Goal: Task Accomplishment & Management: Manage account settings

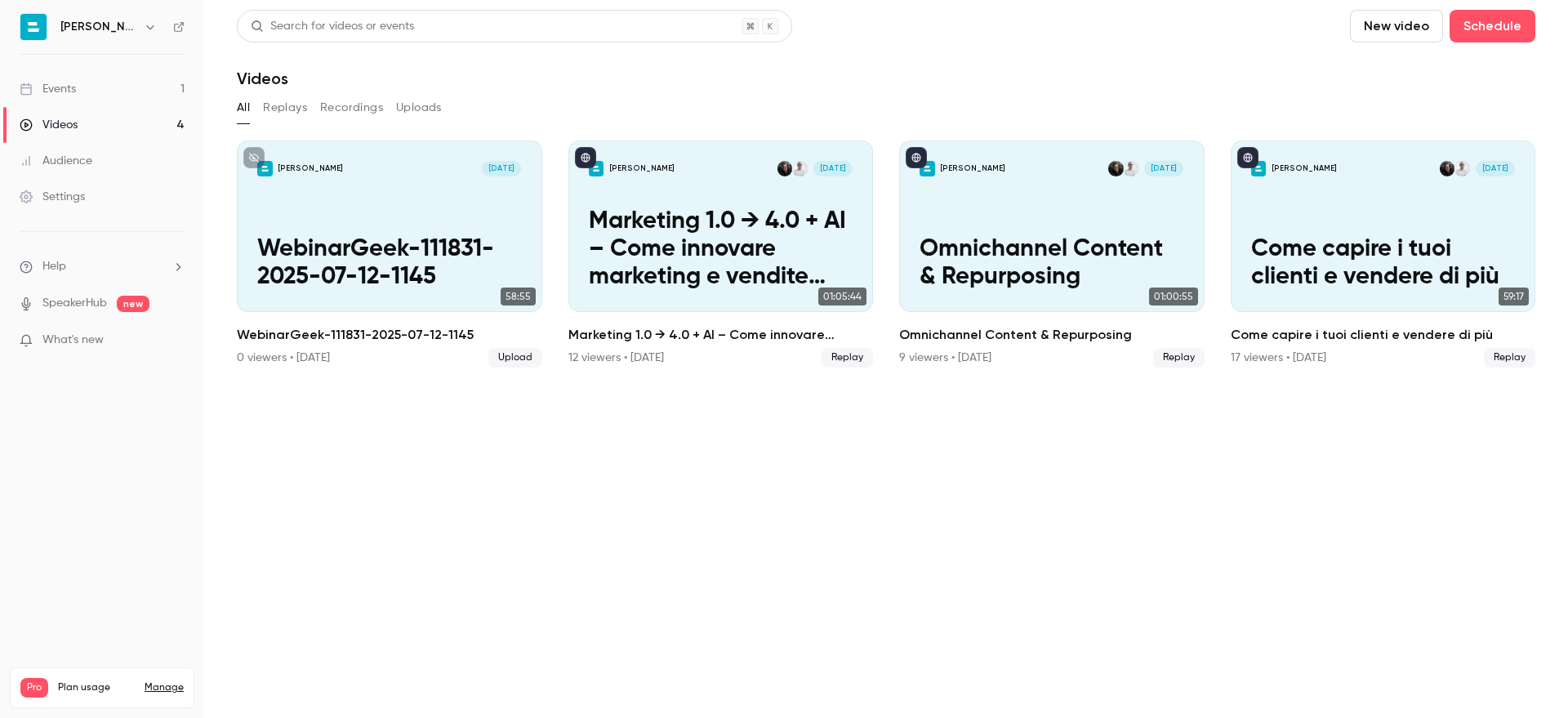
click at [109, 90] on link "Events 1" at bounding box center [101, 89] width 204 height 36
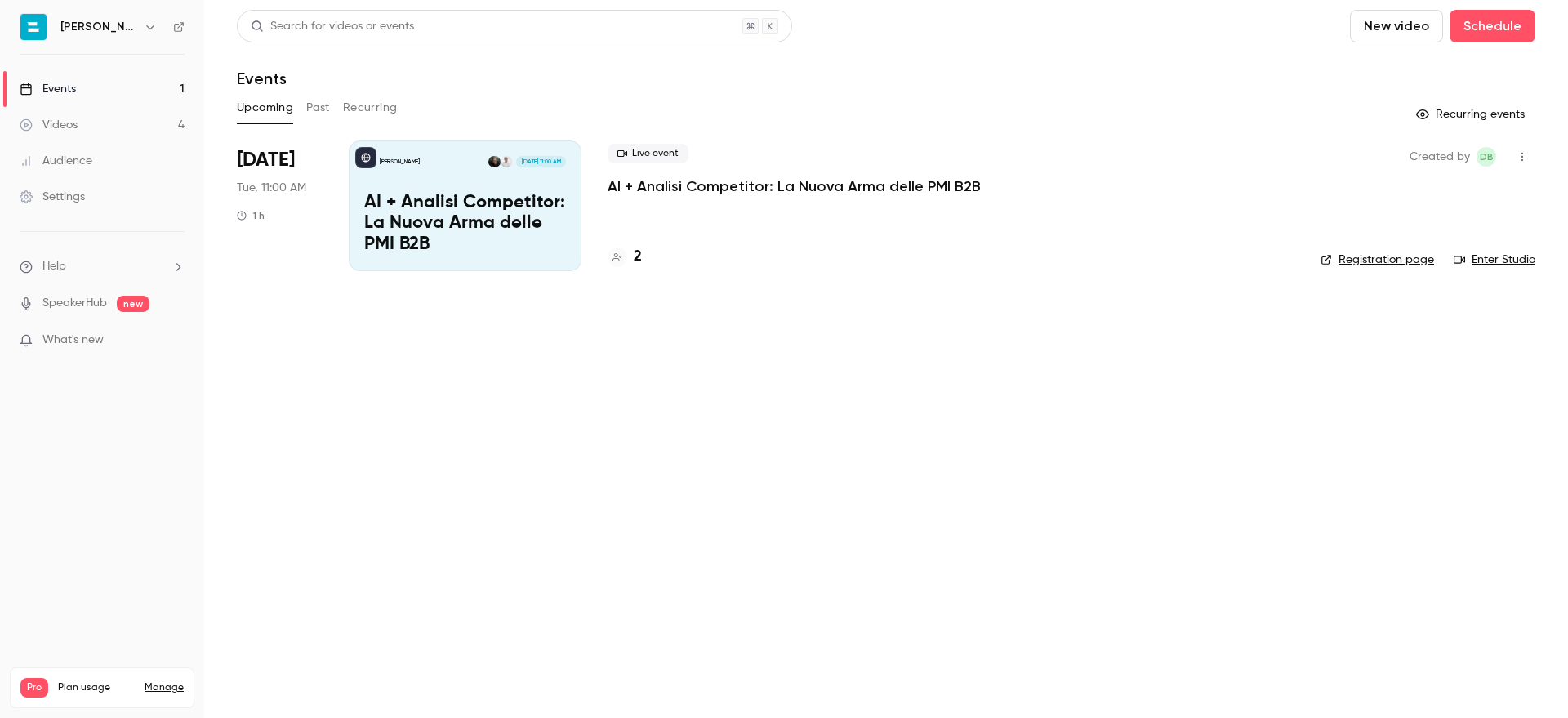
click at [732, 190] on p "AI + Analisi Competitor: La Nuova Arma delle PMI B2B" at bounding box center [793, 185] width 373 height 19
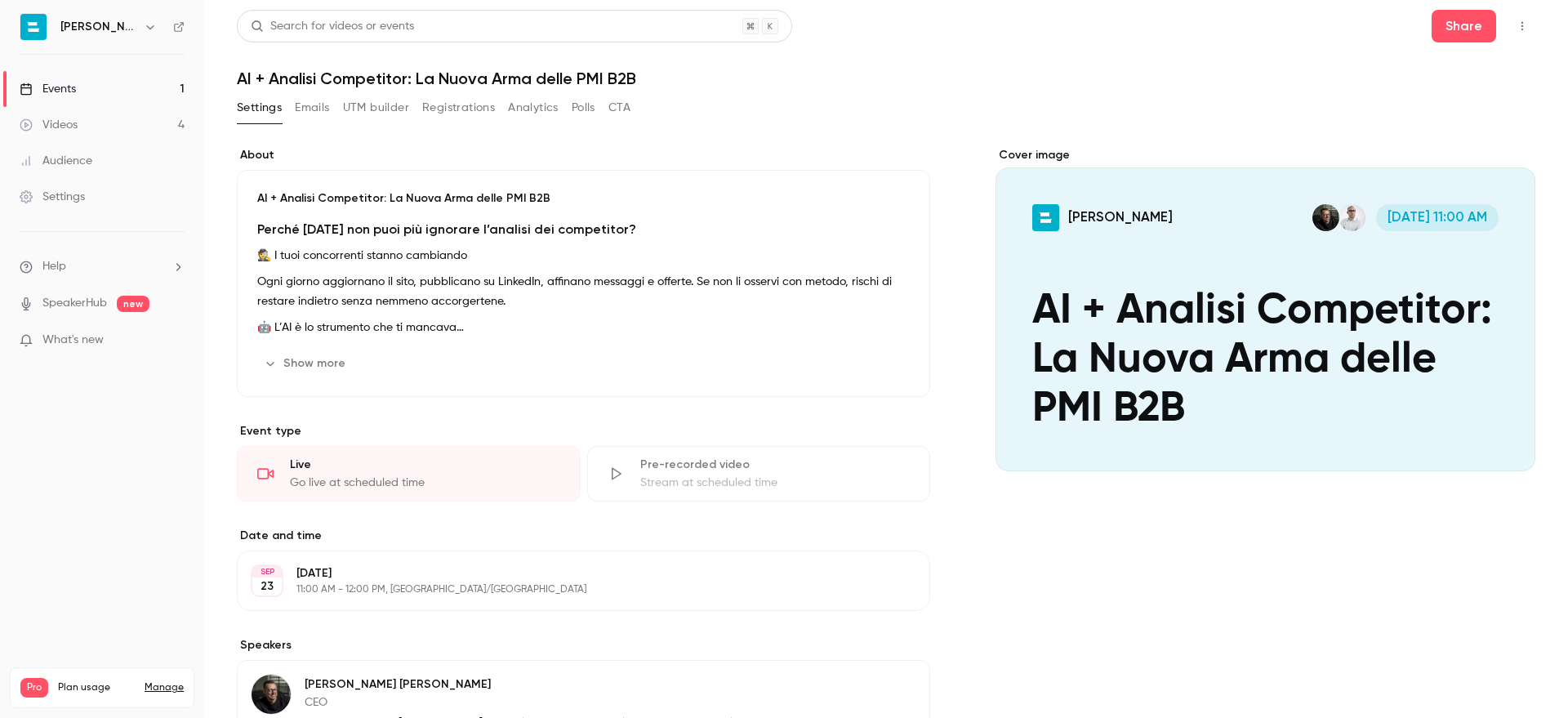
click at [485, 107] on button "Registrations" at bounding box center [458, 107] width 73 height 26
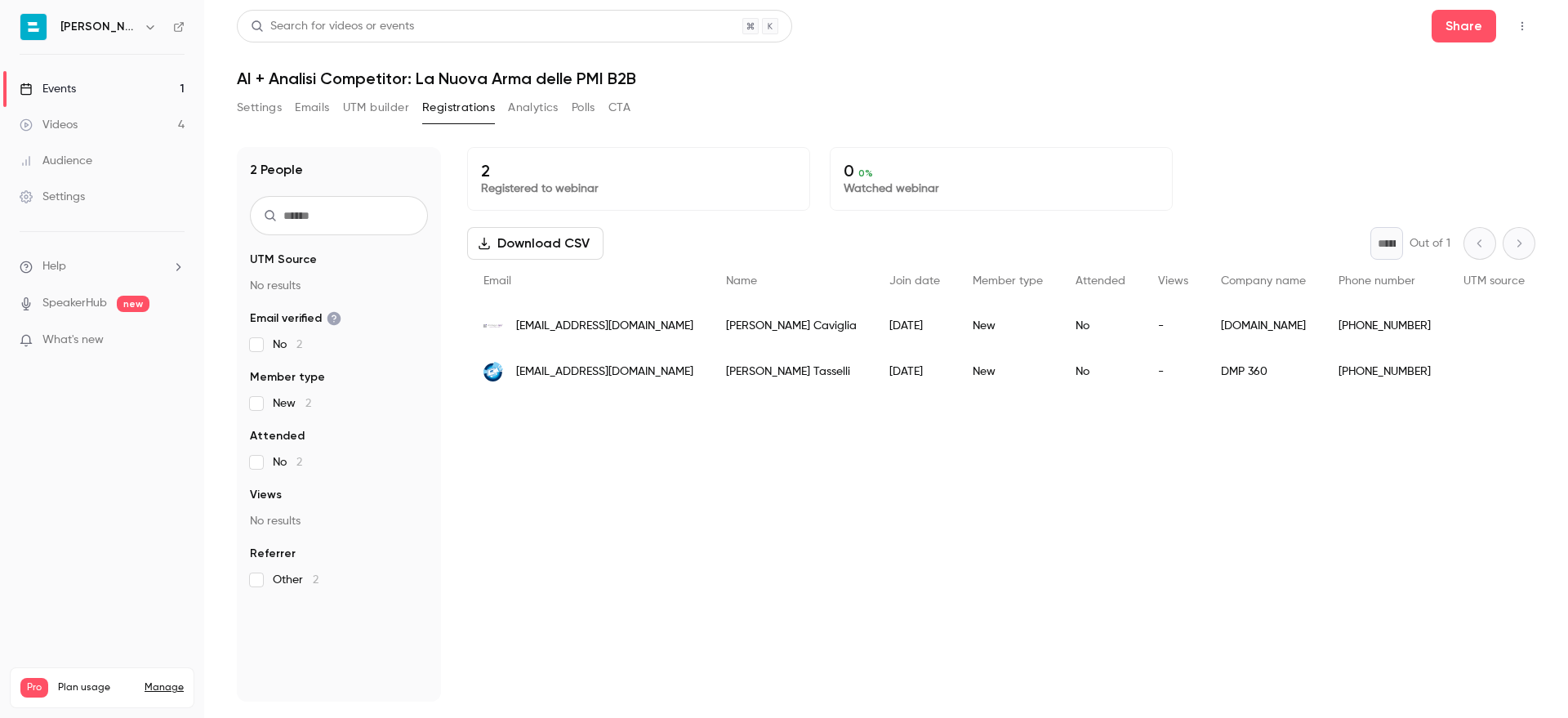
click at [321, 97] on button "Emails" at bounding box center [312, 107] width 34 height 26
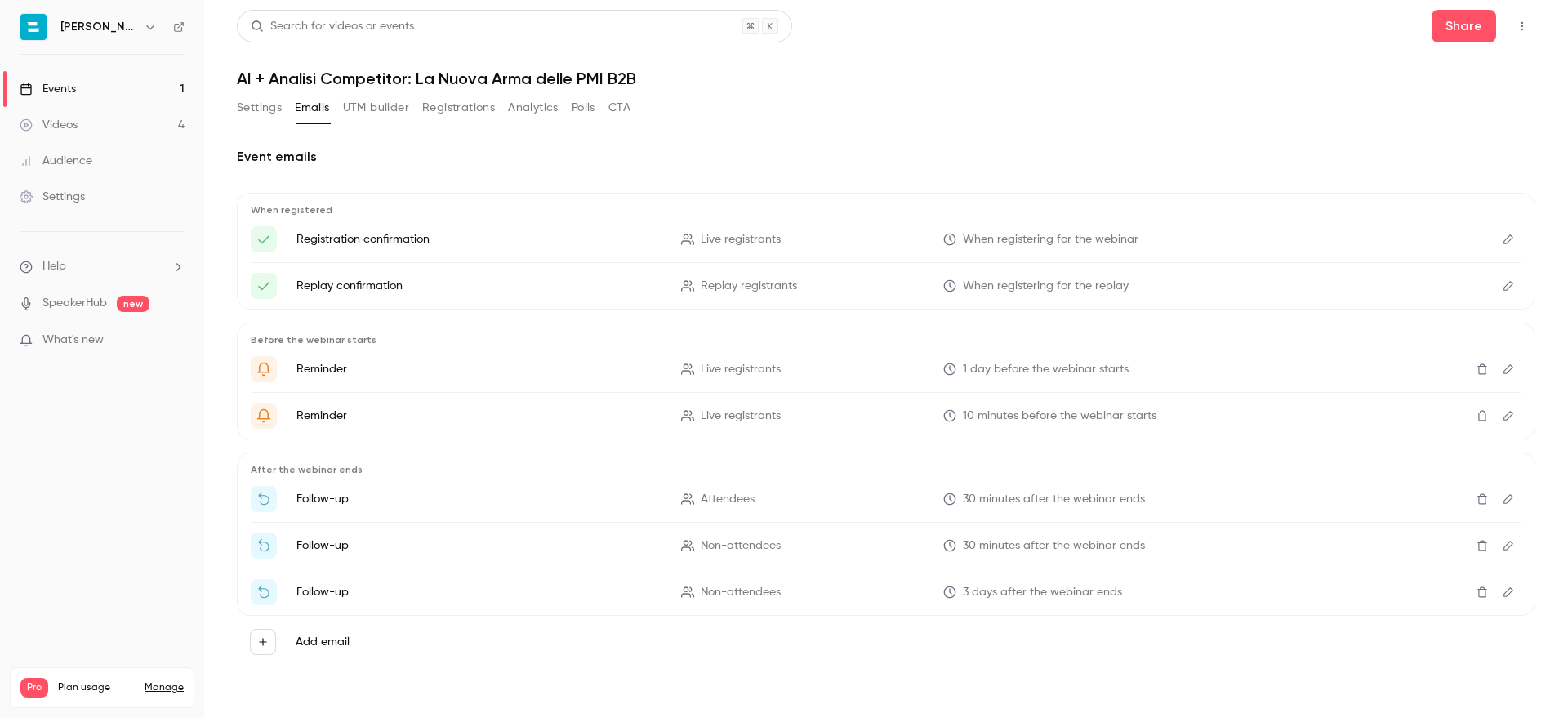
click at [1508, 241] on icon "Edit" at bounding box center [1508, 239] width 13 height 12
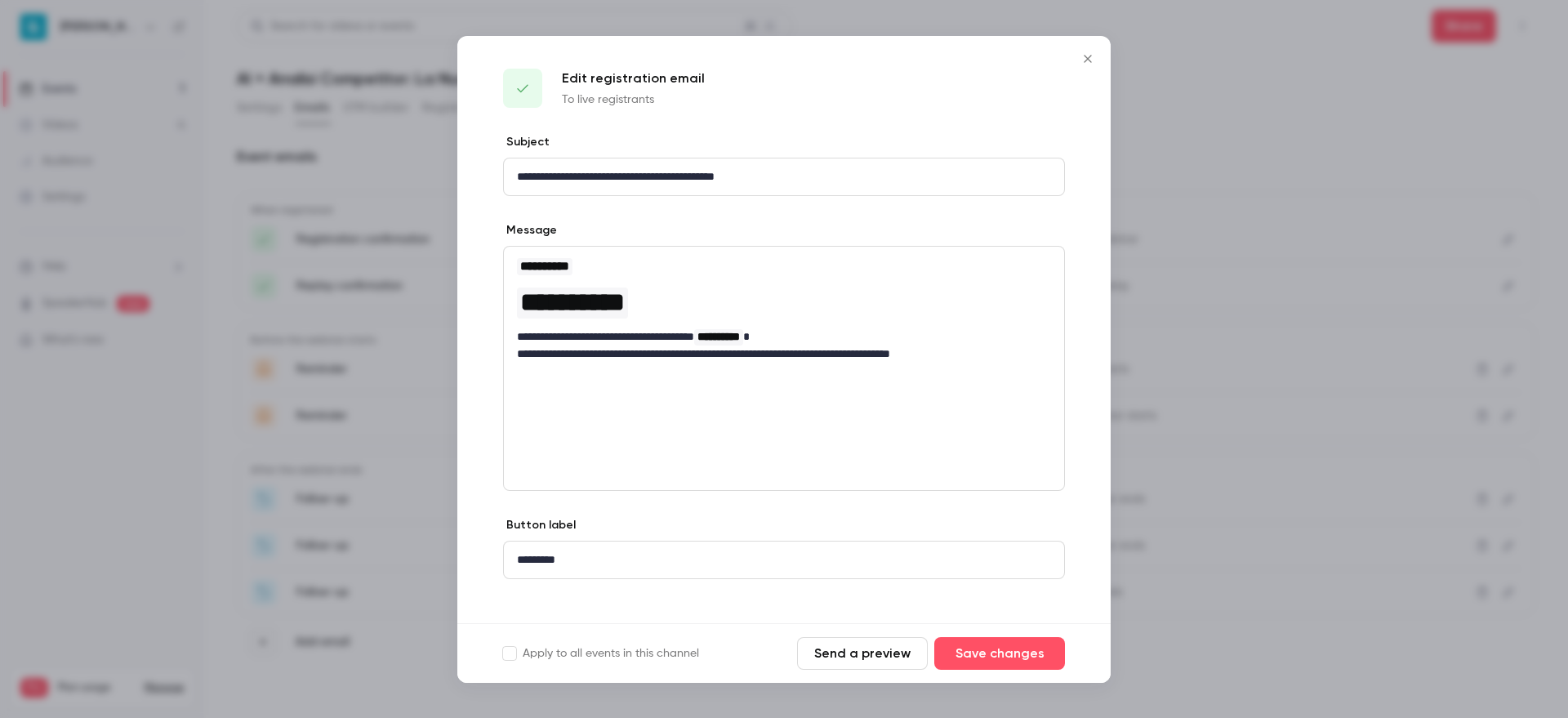
click at [1088, 60] on icon "Close" at bounding box center [1087, 58] width 8 height 8
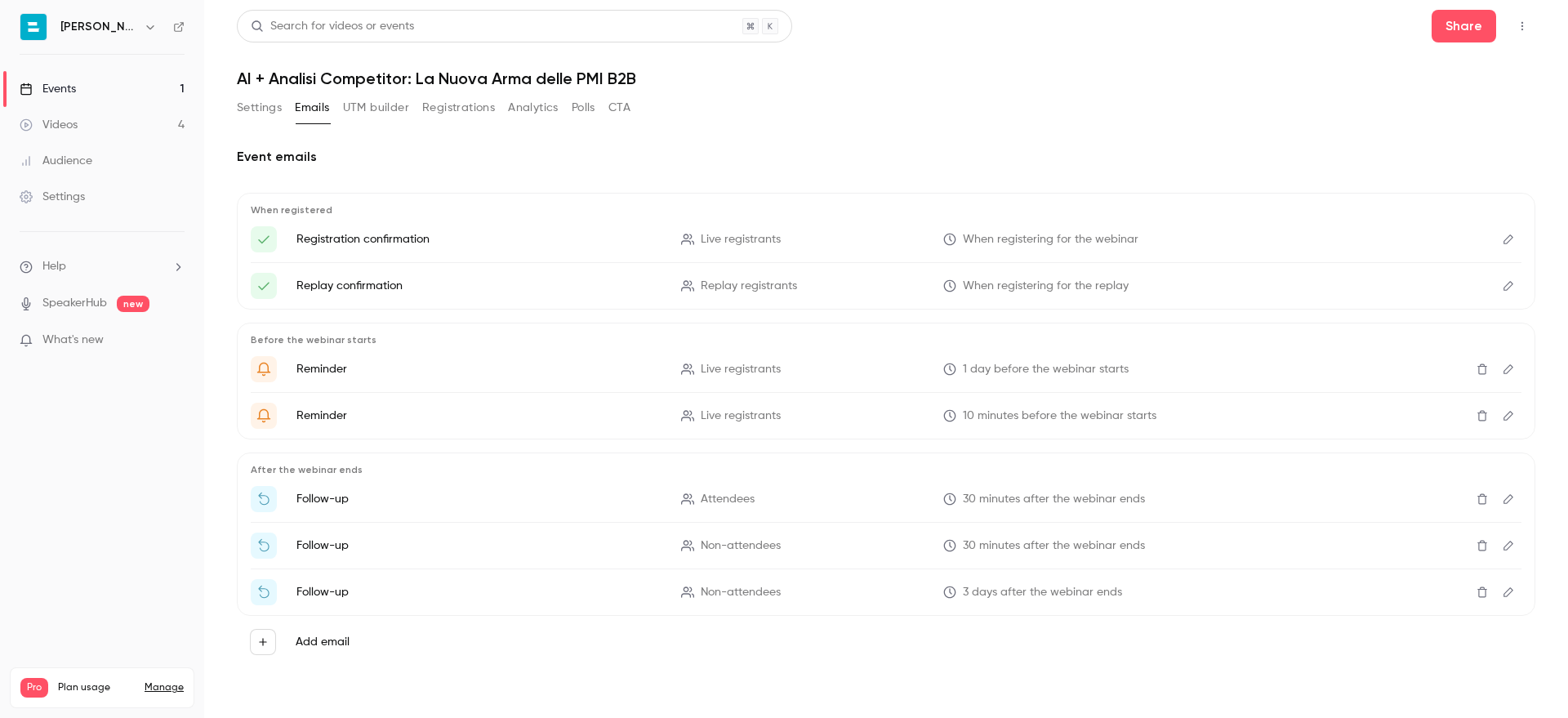
click at [1517, 29] on icon "button" at bounding box center [1522, 26] width 13 height 12
click at [1144, 117] on div at bounding box center [784, 359] width 1568 height 718
click at [447, 117] on button "Registrations" at bounding box center [458, 107] width 73 height 26
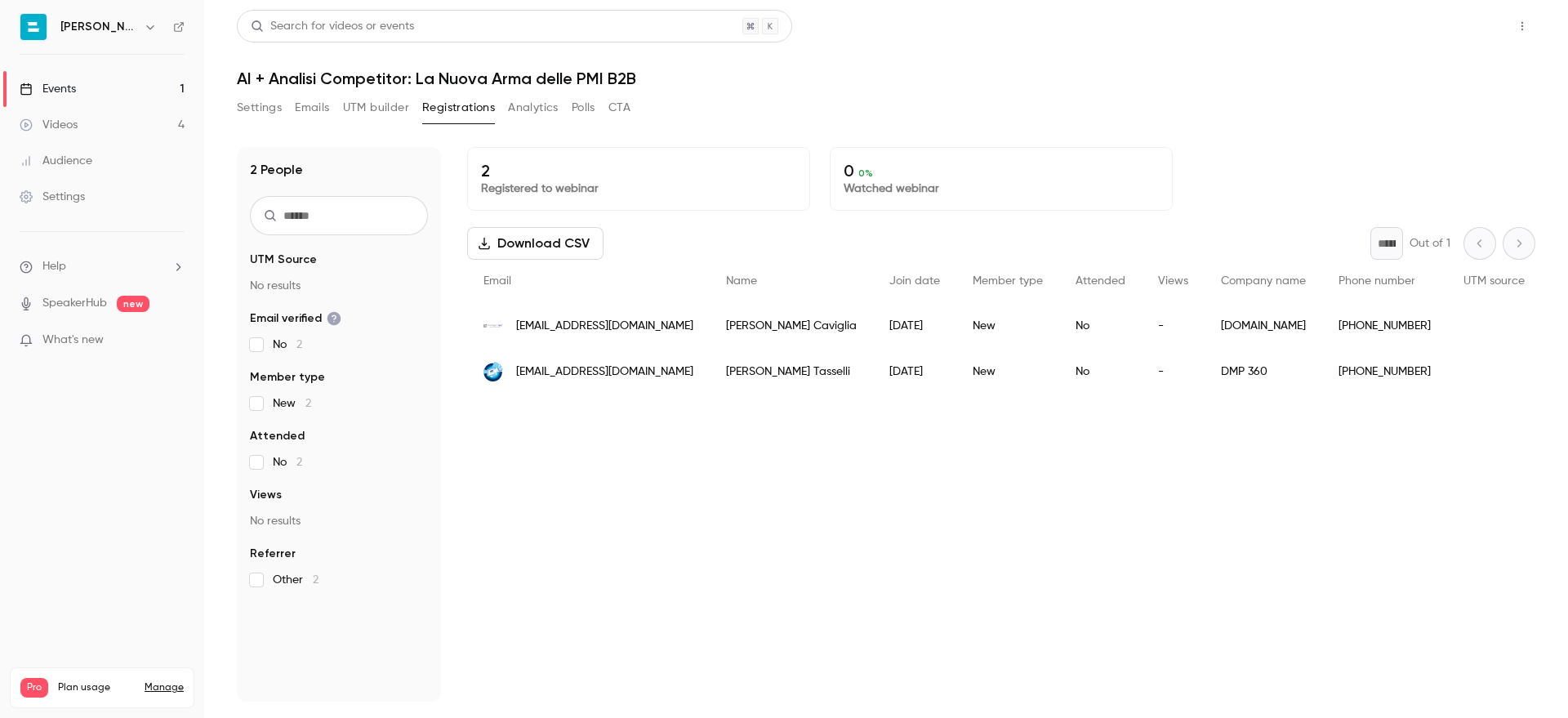
click at [1462, 33] on button "Share" at bounding box center [1463, 26] width 65 height 33
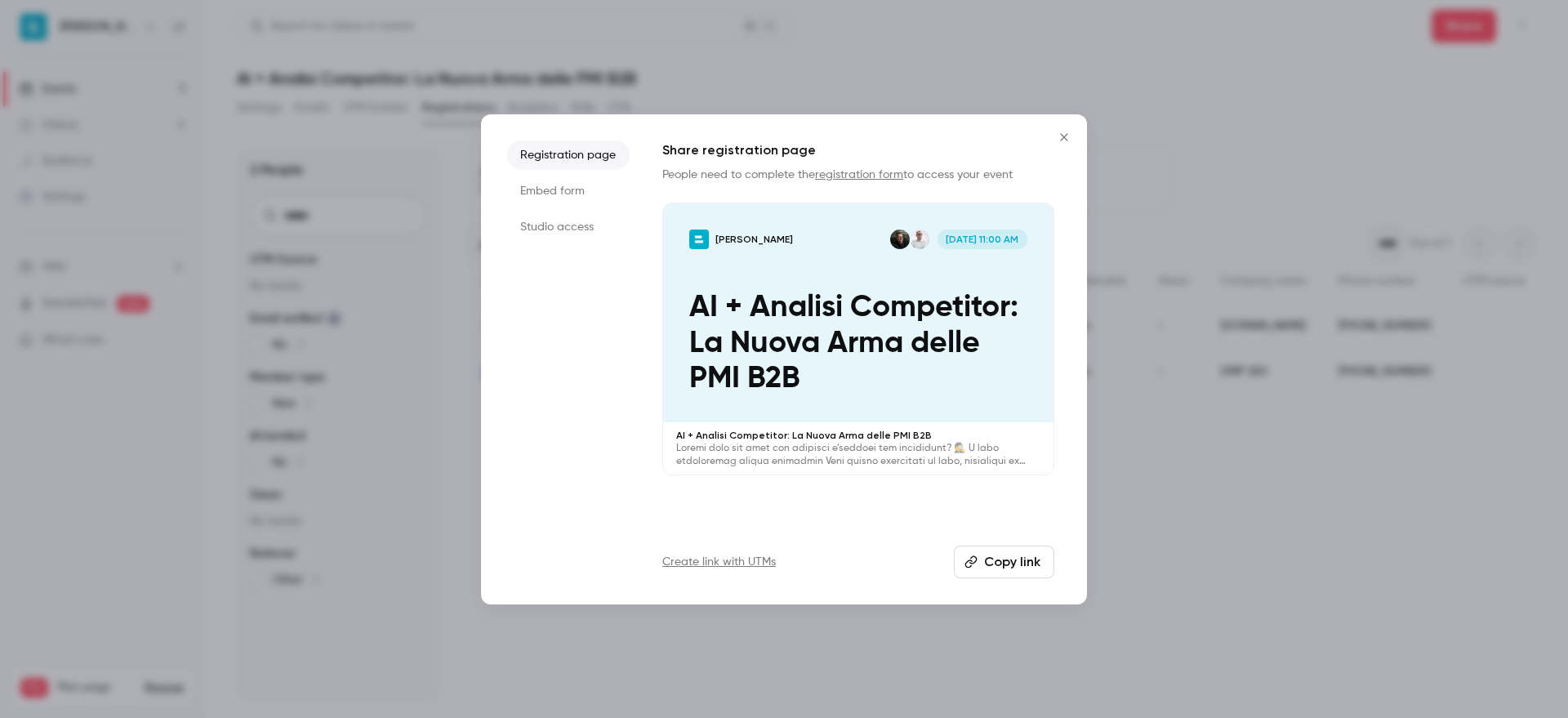
click at [1002, 564] on button "Copy link" at bounding box center [1004, 561] width 101 height 33
click at [1062, 138] on icon "Close" at bounding box center [1063, 137] width 8 height 8
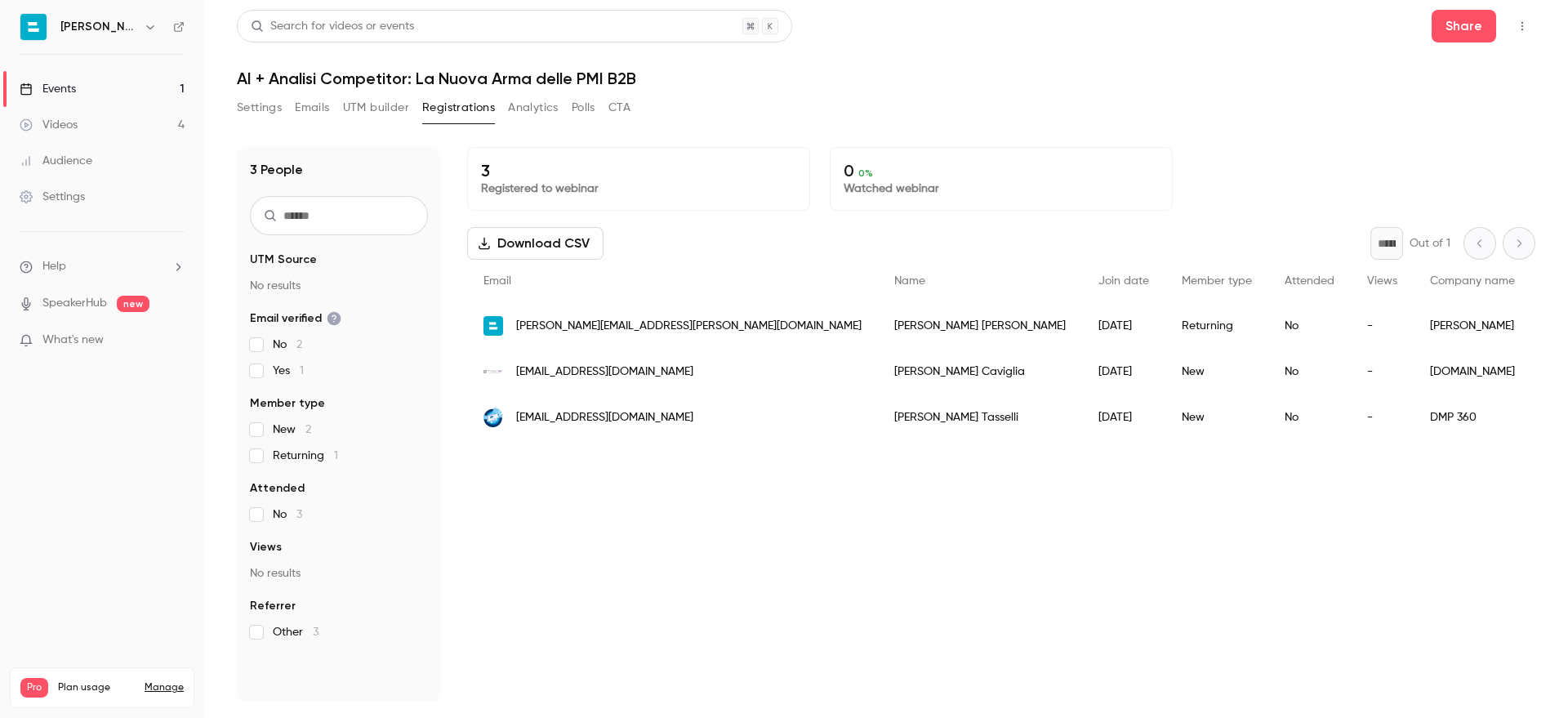
click at [271, 112] on button "Settings" at bounding box center [259, 107] width 45 height 26
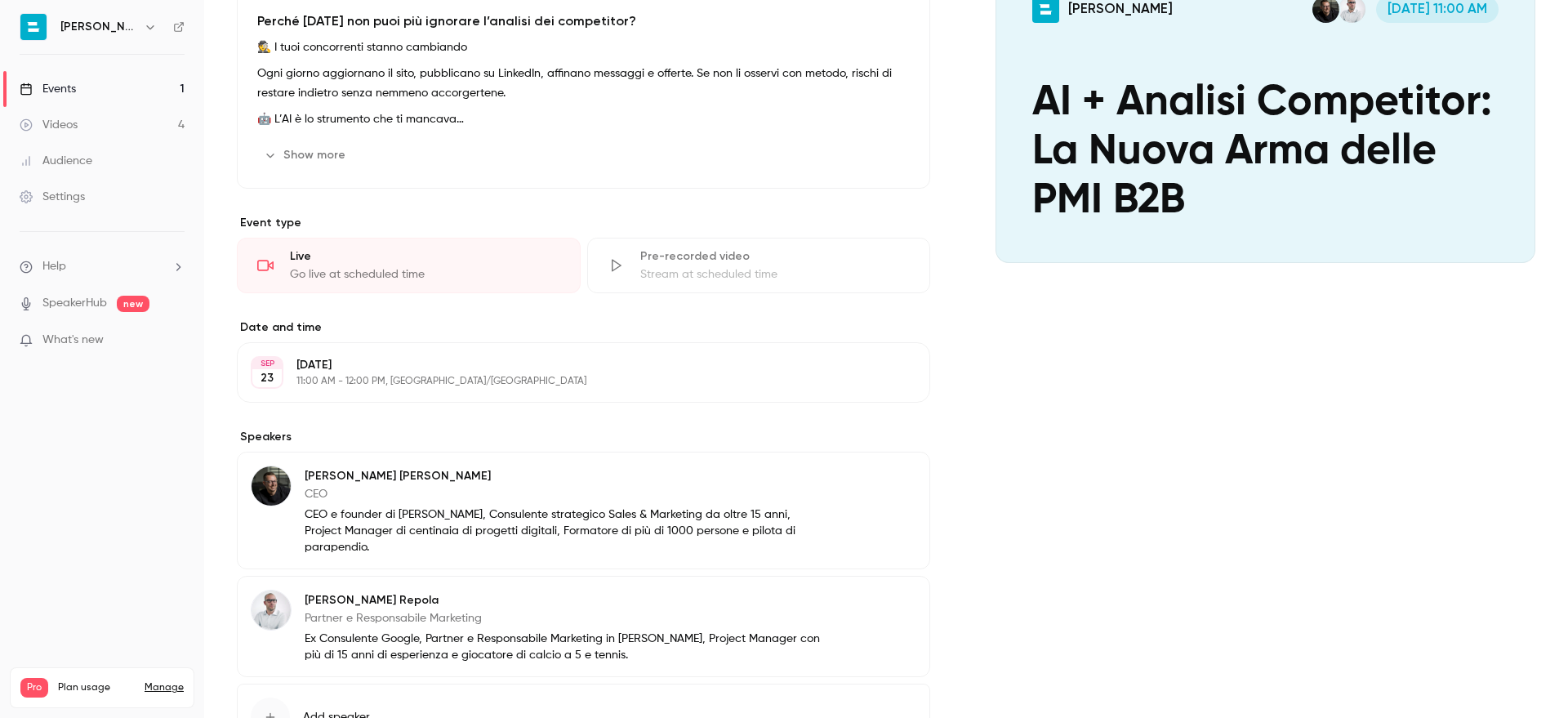
scroll to position [326, 0]
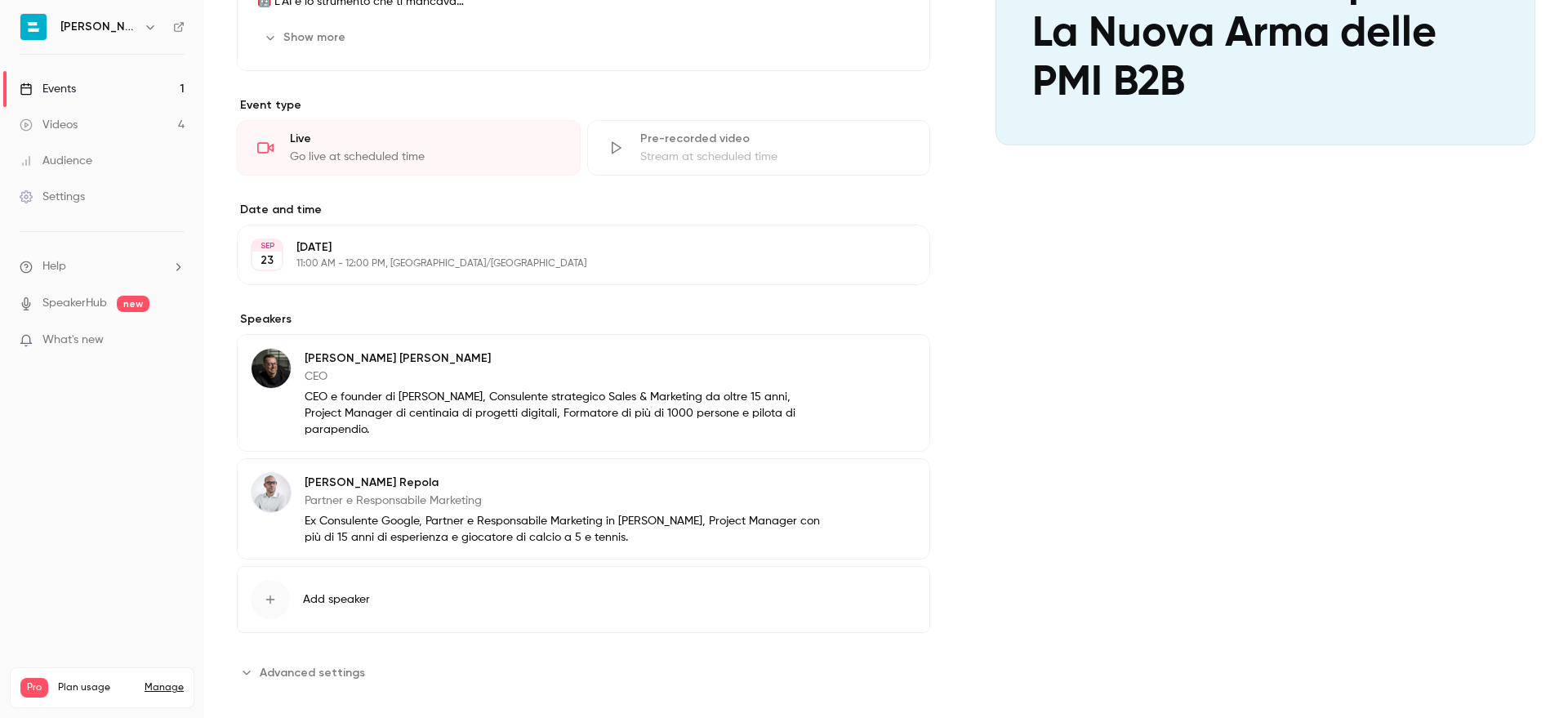
click at [300, 664] on span "Advanced settings" at bounding box center [313, 673] width 106 height 17
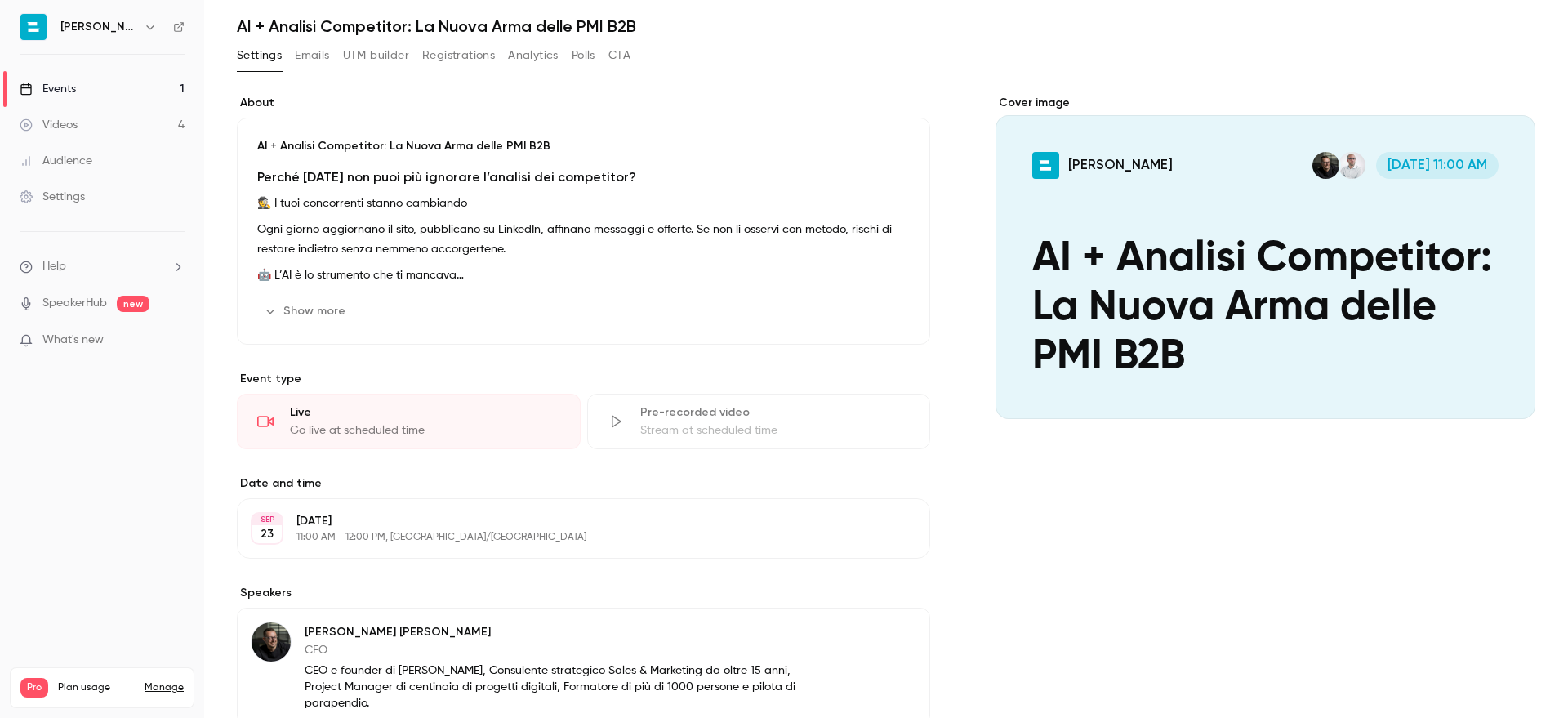
scroll to position [0, 0]
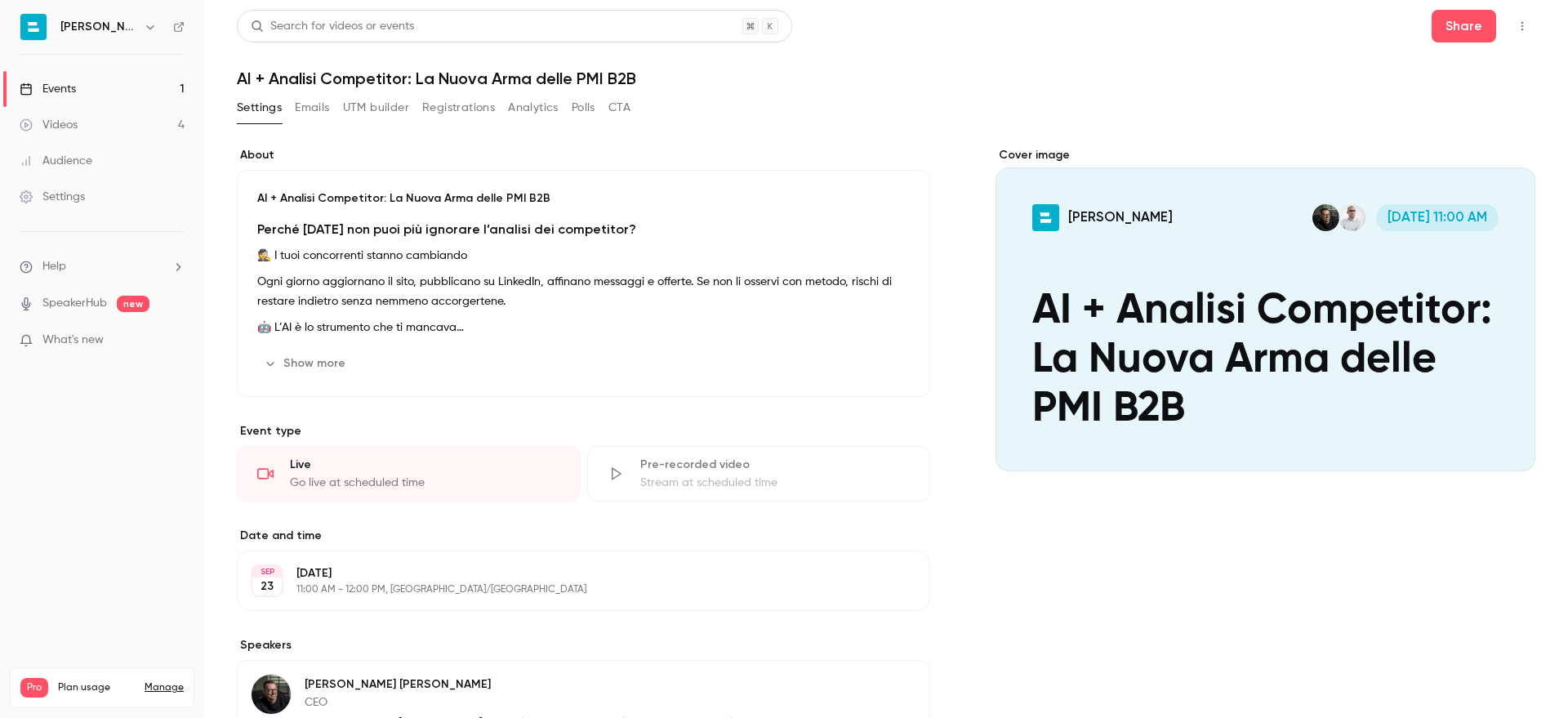
click at [312, 102] on button "Emails" at bounding box center [312, 107] width 34 height 26
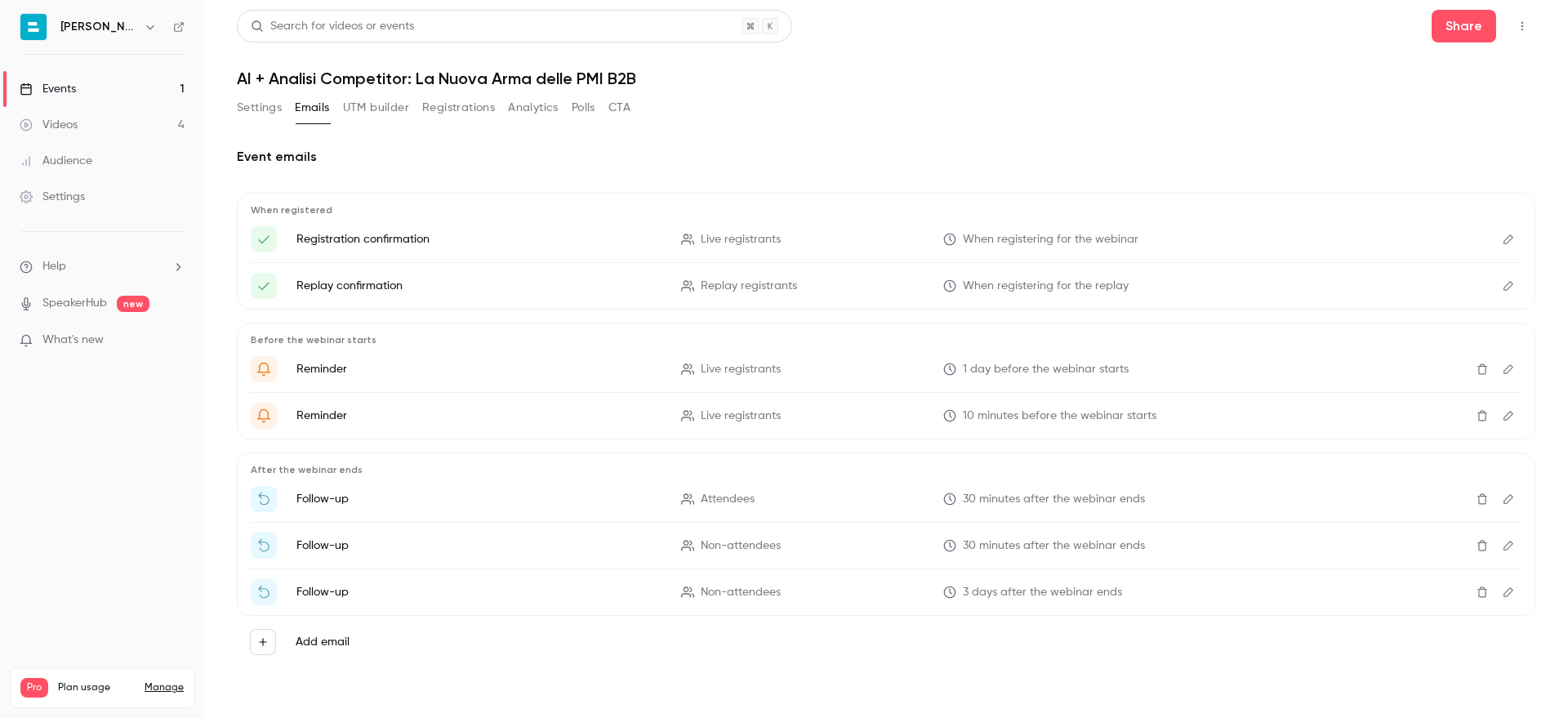
click at [351, 110] on button "UTM builder" at bounding box center [376, 107] width 66 height 26
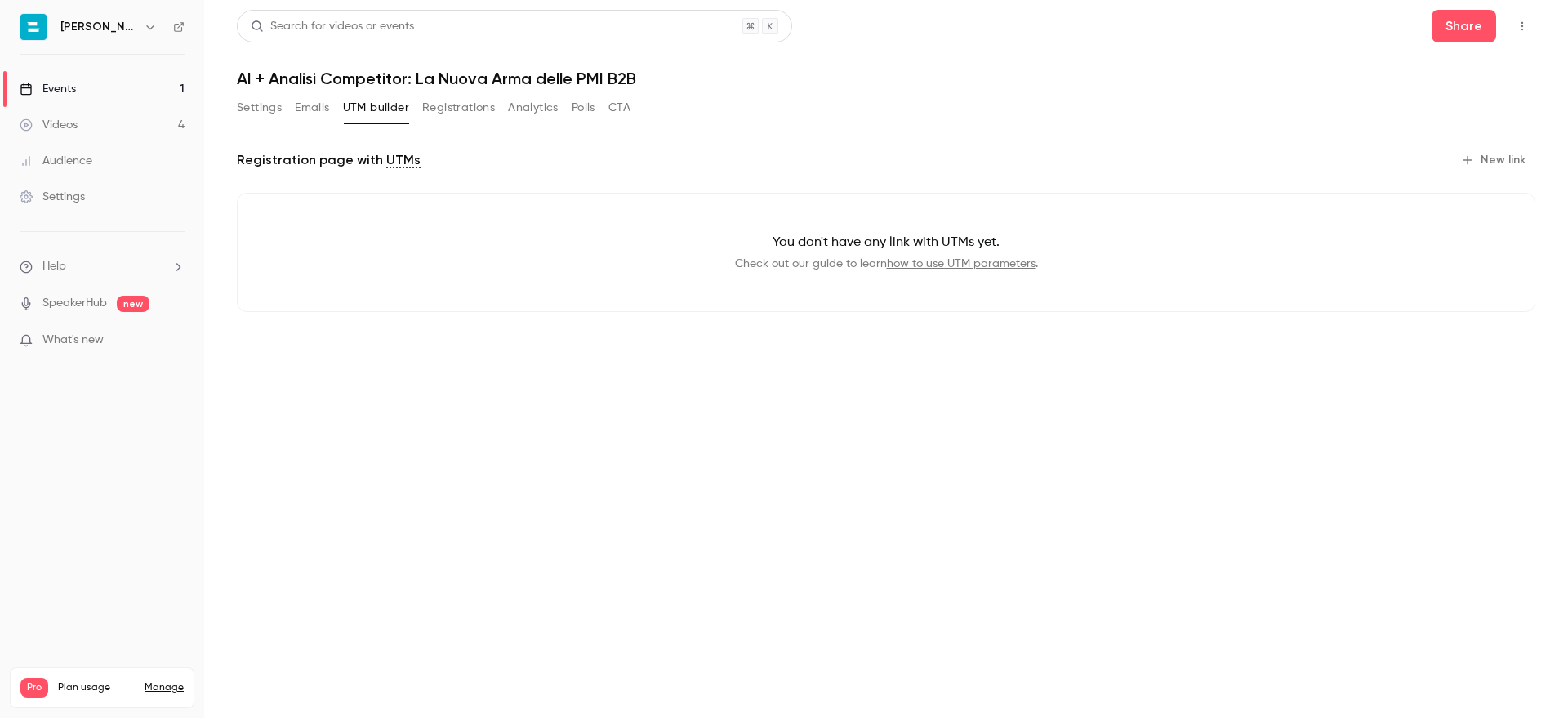
click at [451, 107] on button "Registrations" at bounding box center [458, 107] width 73 height 26
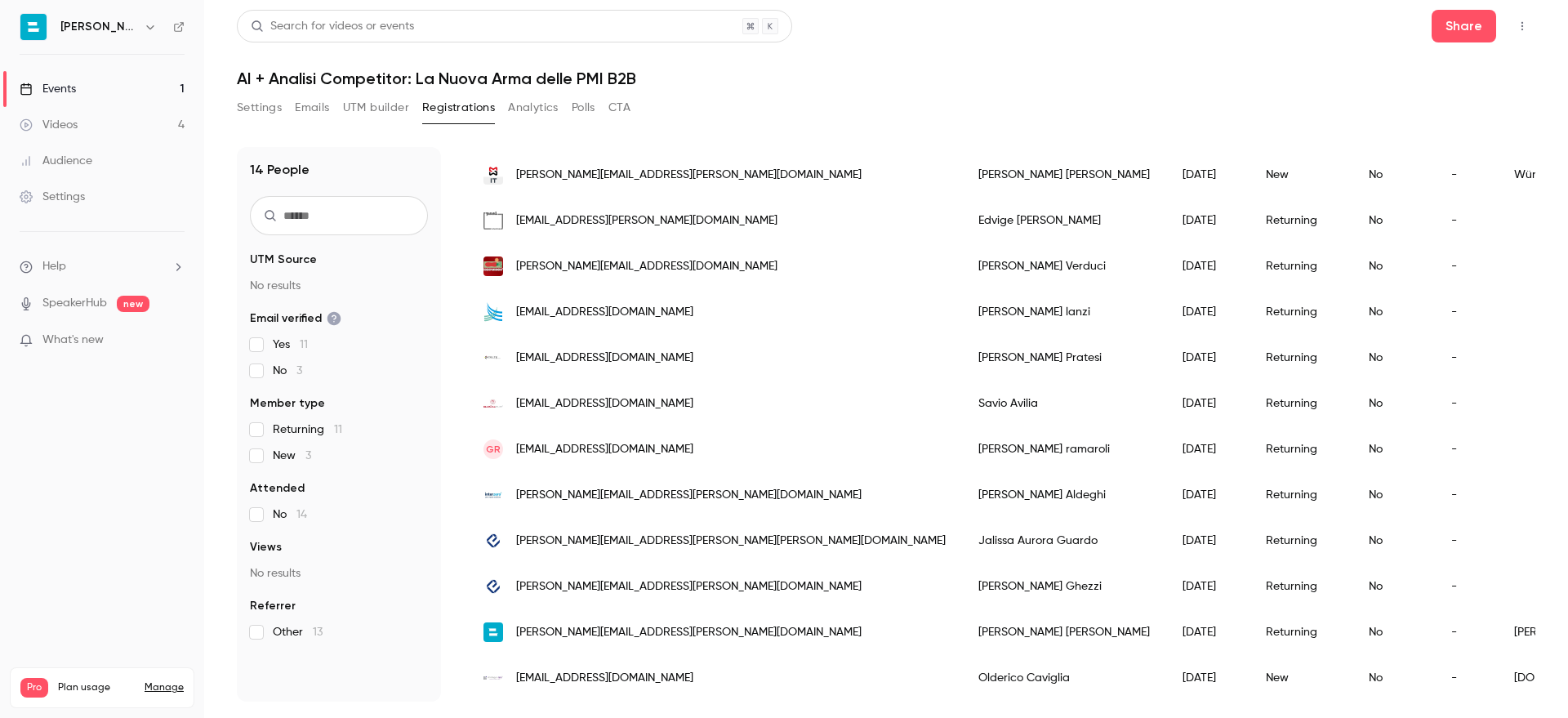
scroll to position [242, 0]
